Goal: Find contact information: Find contact information

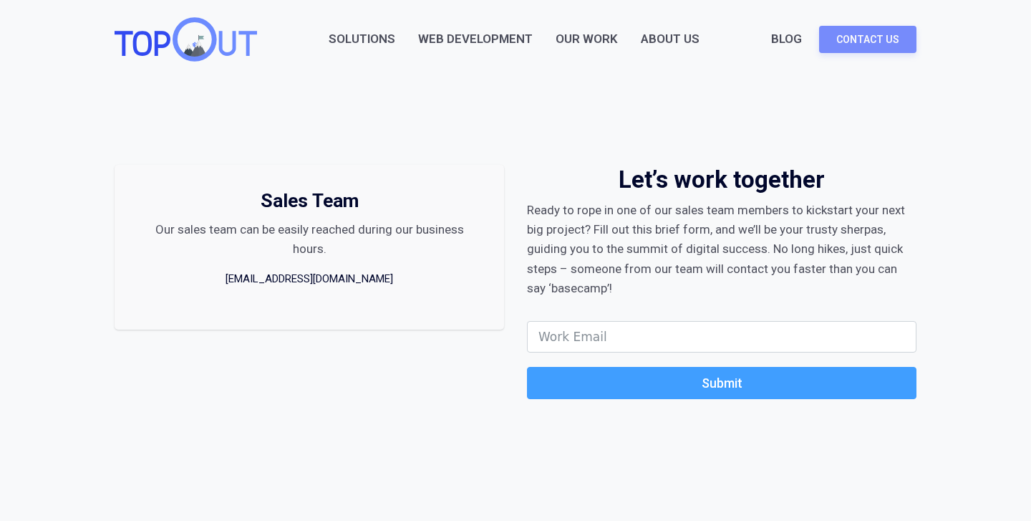
click at [356, 281] on link "[EMAIL_ADDRESS][DOMAIN_NAME]" at bounding box center [309, 279] width 172 height 18
